Goal: Information Seeking & Learning: Find specific fact

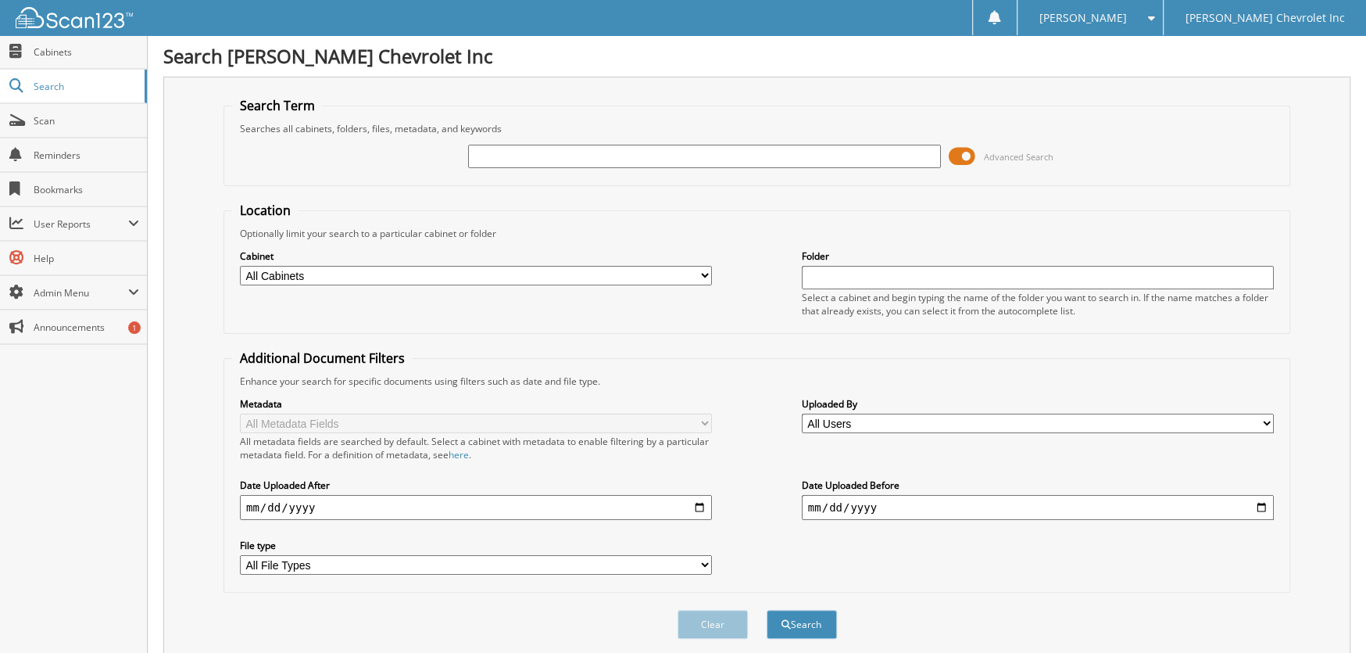
click at [965, 157] on span at bounding box center [962, 156] width 27 height 23
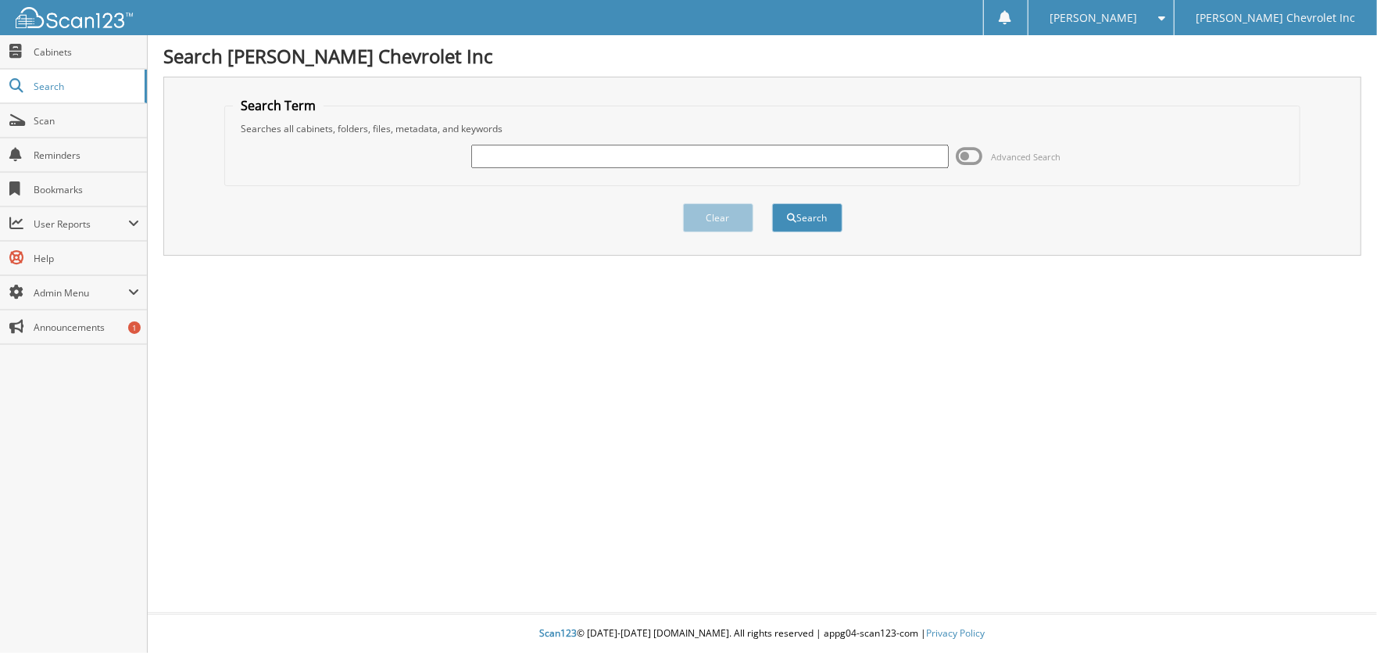
click at [547, 152] on input "text" at bounding box center [709, 156] width 477 height 23
click at [538, 165] on input "text" at bounding box center [709, 156] width 477 height 23
click at [484, 160] on input "text" at bounding box center [709, 156] width 477 height 23
type input "20033"
click at [772, 203] on button "Search" at bounding box center [807, 217] width 70 height 29
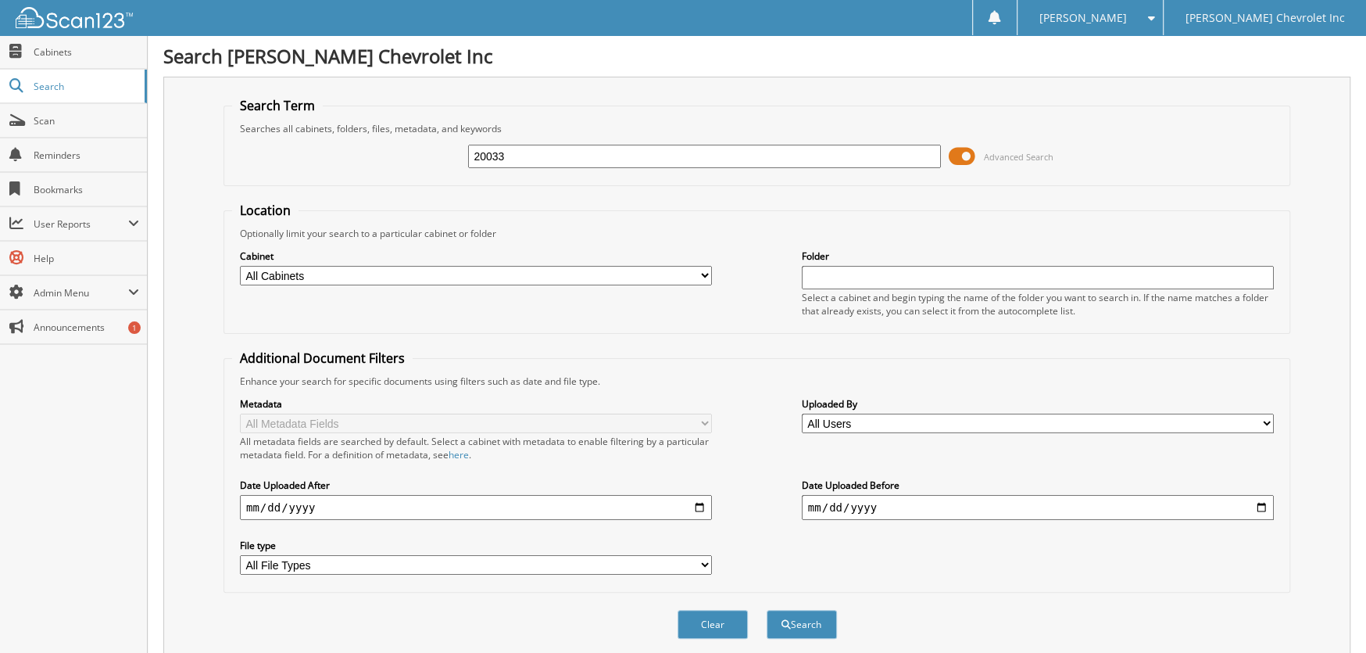
click at [958, 156] on span at bounding box center [962, 156] width 27 height 23
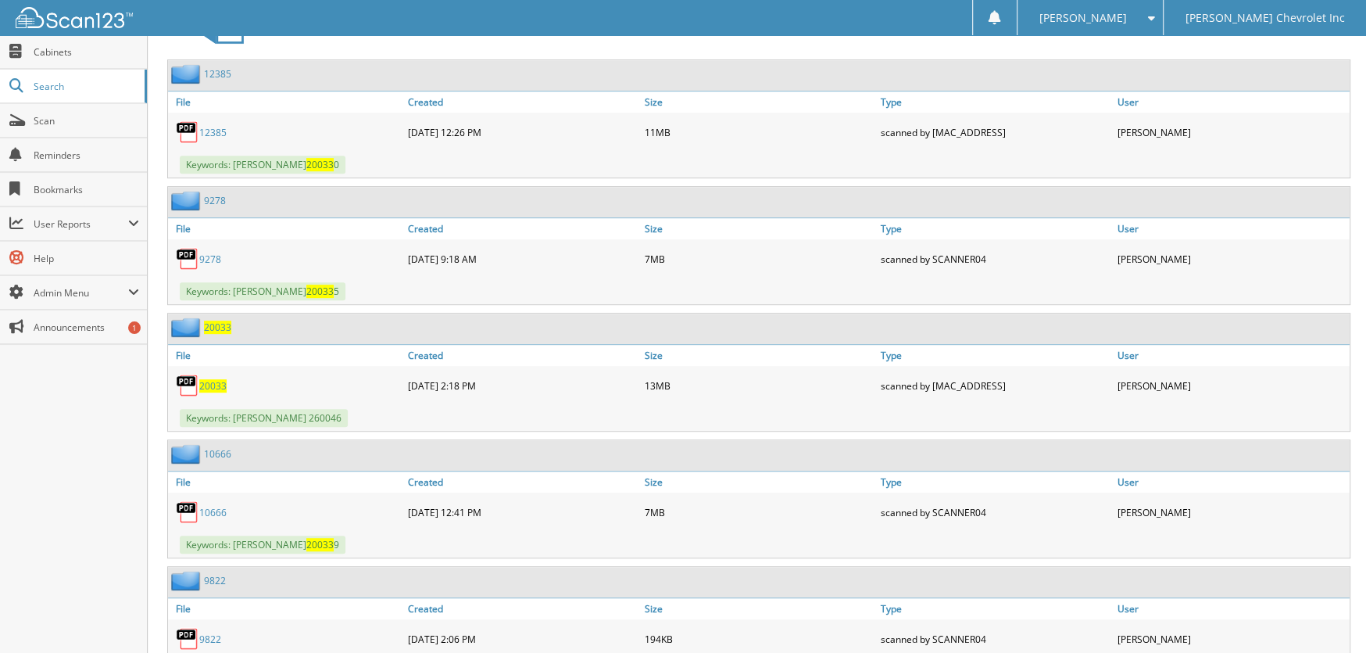
scroll to position [547, 0]
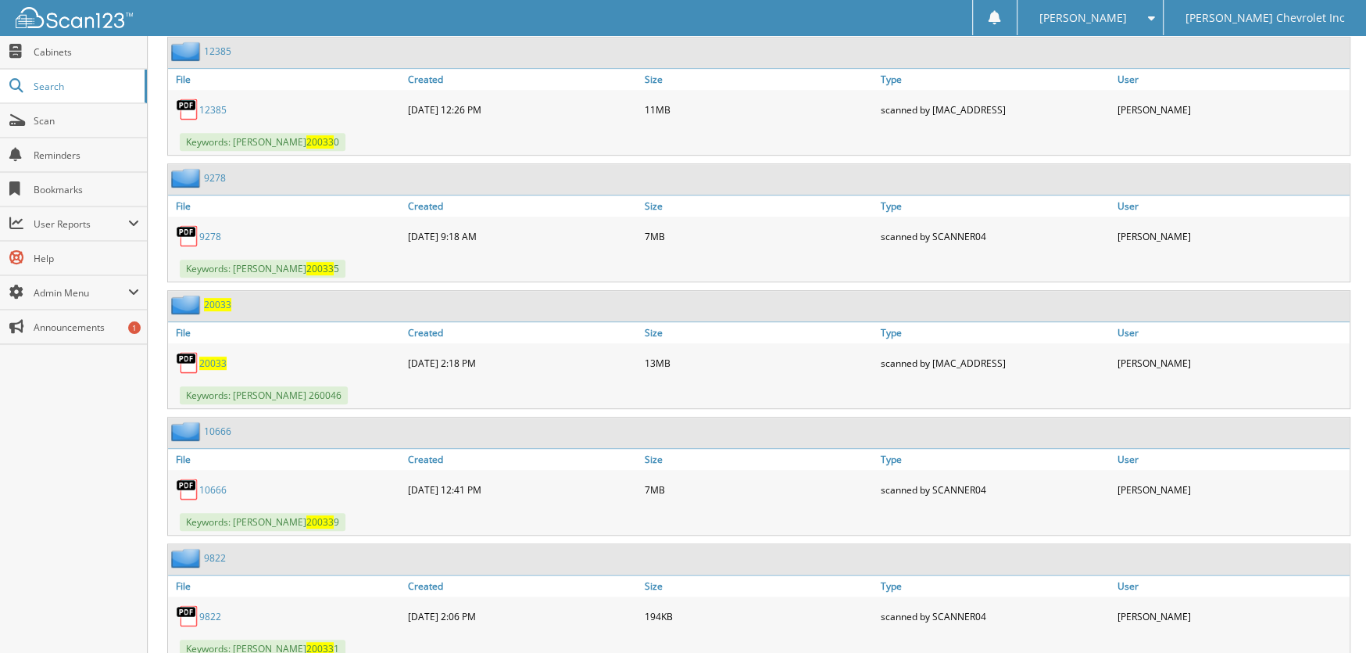
click at [218, 301] on span "20033" at bounding box center [217, 304] width 27 height 13
